Goal: Navigation & Orientation: Find specific page/section

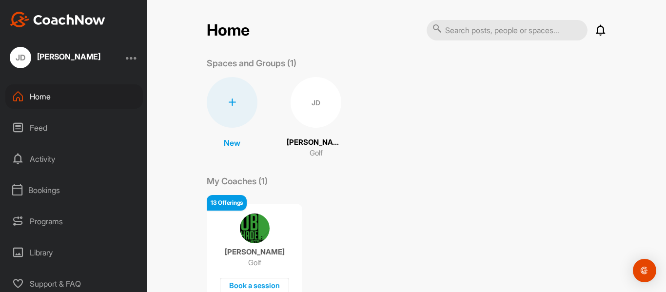
click at [37, 220] on div "Programs" at bounding box center [73, 221] width 137 height 24
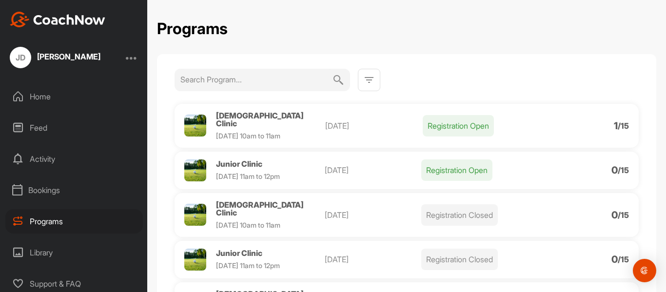
click at [37, 190] on div "Bookings" at bounding box center [73, 190] width 137 height 24
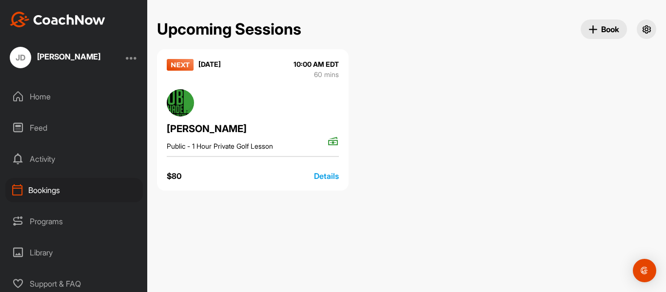
click at [36, 158] on div "Activity" at bounding box center [73, 159] width 137 height 24
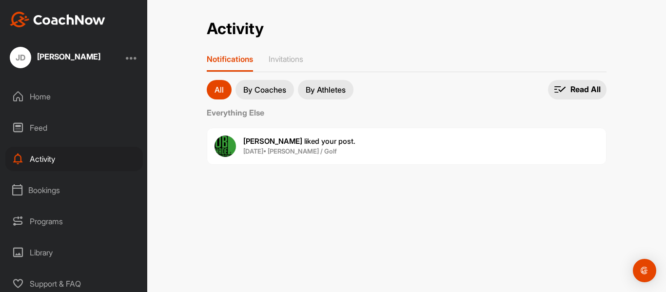
click at [49, 134] on div "Feed" at bounding box center [73, 128] width 137 height 24
